Goal: Information Seeking & Learning: Find specific fact

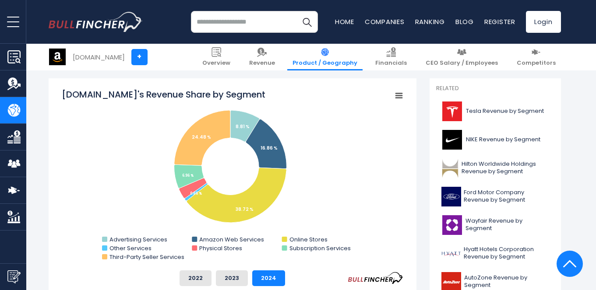
scroll to position [227, 0]
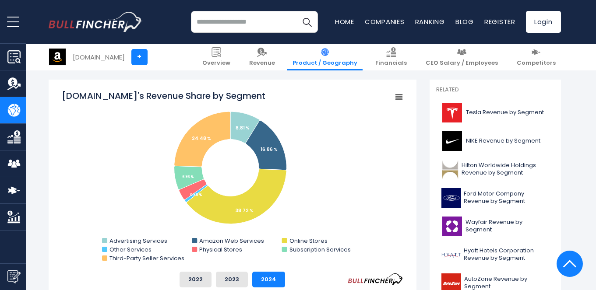
click at [398, 99] on icon "Amazon.com's Revenue Share by Segment" at bounding box center [399, 97] width 6 height 4
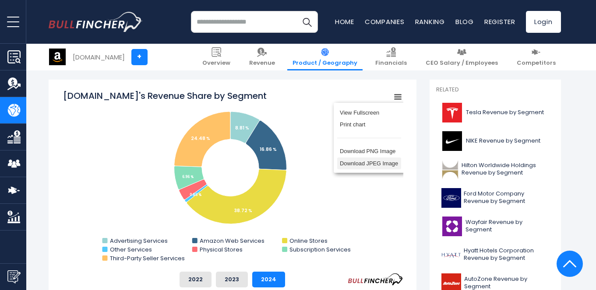
click at [373, 163] on li "Download JPEG Image" at bounding box center [369, 164] width 64 height 12
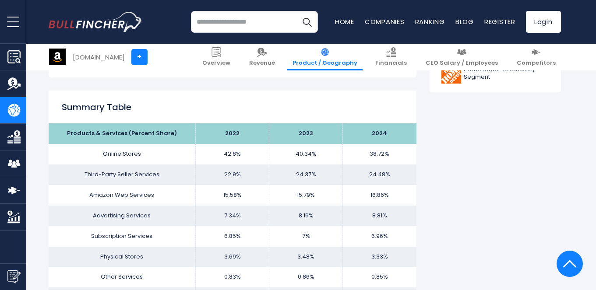
scroll to position [510, 0]
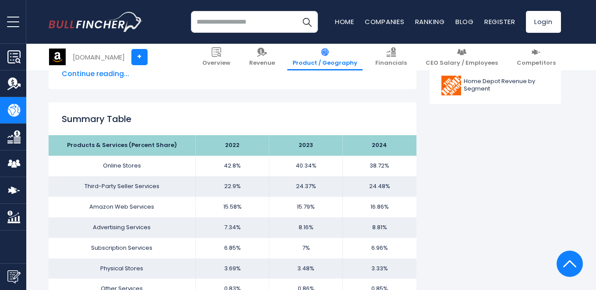
click at [407, 123] on div "Summary Table Products & Services (Percent Share) 2022 2023 2024 Online Stores …" at bounding box center [233, 210] width 368 height 217
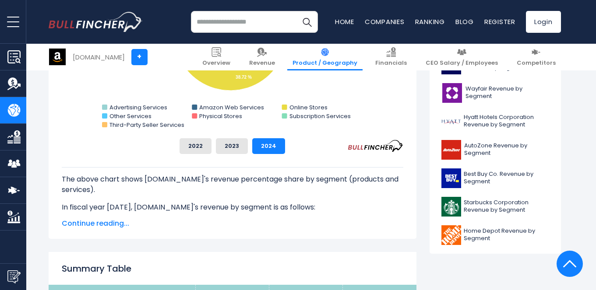
scroll to position [361, 0]
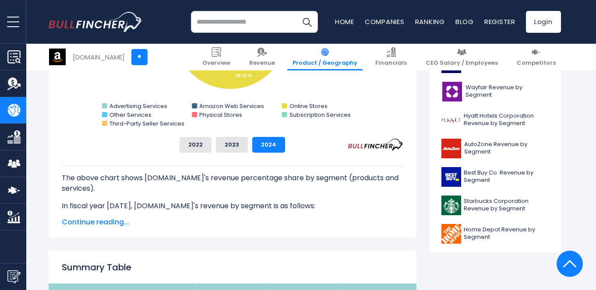
click at [110, 221] on span "Continue reading..." at bounding box center [232, 222] width 341 height 11
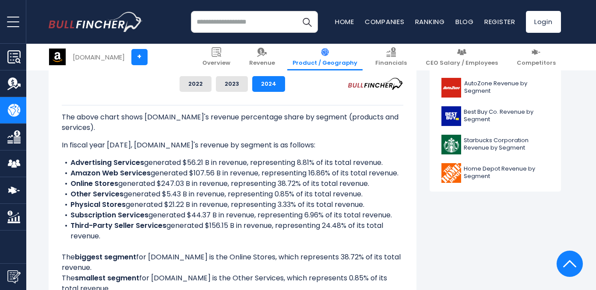
scroll to position [424, 0]
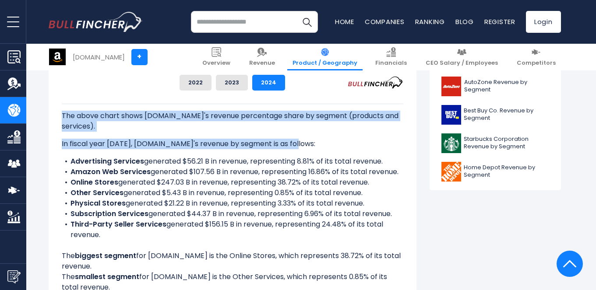
drag, startPoint x: 63, startPoint y: 116, endPoint x: 301, endPoint y: 144, distance: 239.6
click at [301, 144] on div "The above chart shows [DOMAIN_NAME]'s revenue percentage share by segment (prod…" at bounding box center [232, 198] width 341 height 189
copy div "The above chart shows [DOMAIN_NAME]'s revenue percentage share by segment (prod…"
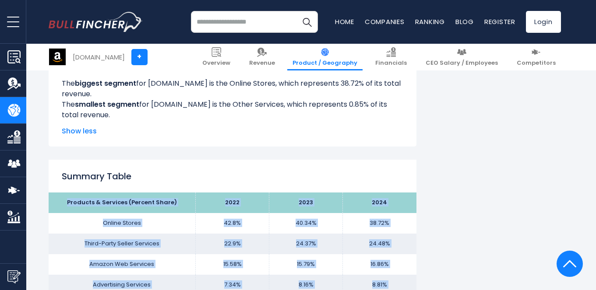
scroll to position [586, 0]
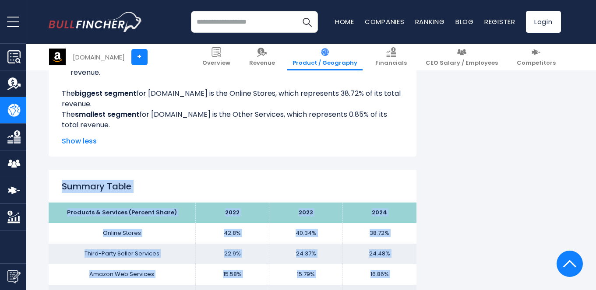
drag, startPoint x: 393, startPoint y: 194, endPoint x: 56, endPoint y: 186, distance: 337.0
click at [56, 186] on div "Summary Table Products & Services (Percent Share) 2022 2023 2024 Online Stores …" at bounding box center [233, 278] width 368 height 217
copy div "Summary Table Products & Services (Percent Share) 2022 2023 2024 Online Stores …"
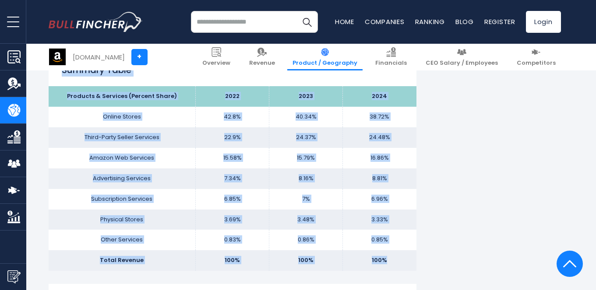
scroll to position [704, 0]
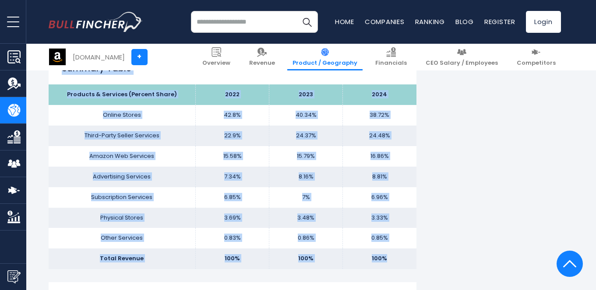
click at [267, 173] on td "7.34%" at bounding box center [233, 177] width 74 height 21
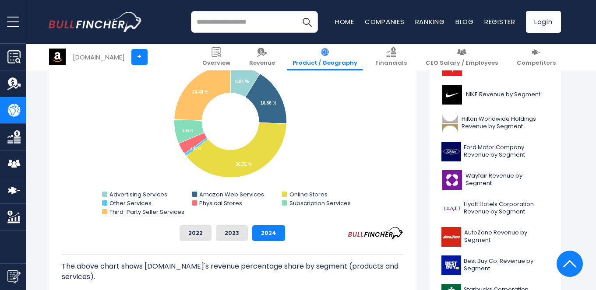
scroll to position [249, 0]
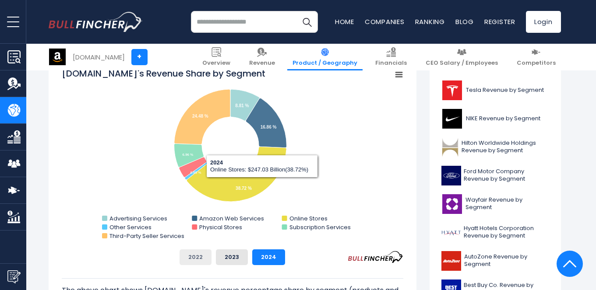
click at [200, 253] on button "2022" at bounding box center [195, 257] width 32 height 16
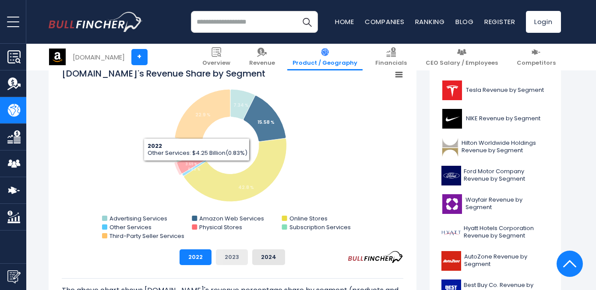
click at [237, 254] on button "2023" at bounding box center [232, 257] width 32 height 16
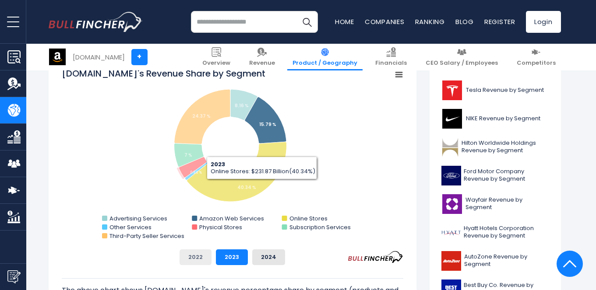
click at [198, 258] on button "2022" at bounding box center [195, 257] width 32 height 16
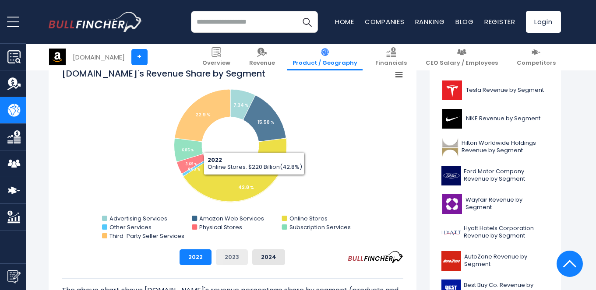
click at [234, 255] on button "2023" at bounding box center [232, 257] width 32 height 16
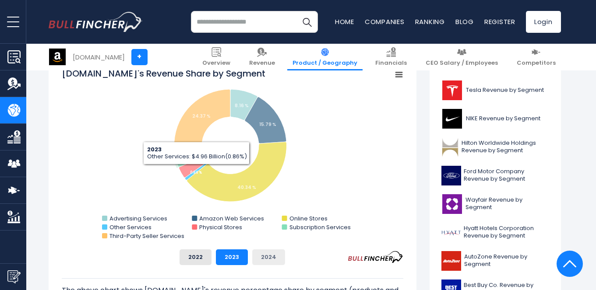
click at [272, 259] on button "2024" at bounding box center [268, 257] width 33 height 16
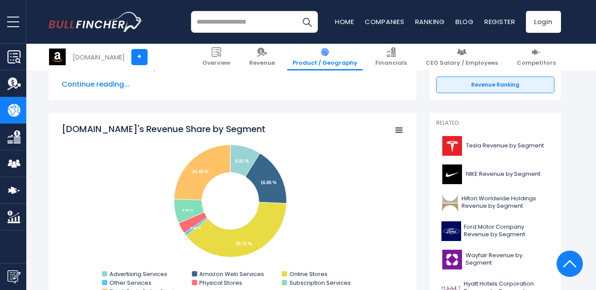
scroll to position [187, 0]
